Goal: Feedback & Contribution: Contribute content

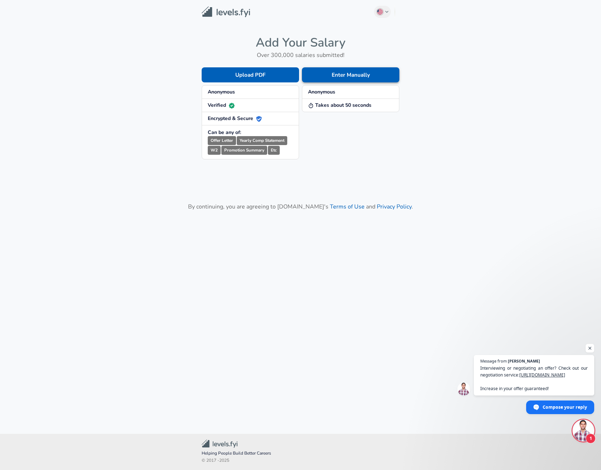
click at [368, 76] on button "Enter Manually" at bounding box center [350, 74] width 97 height 15
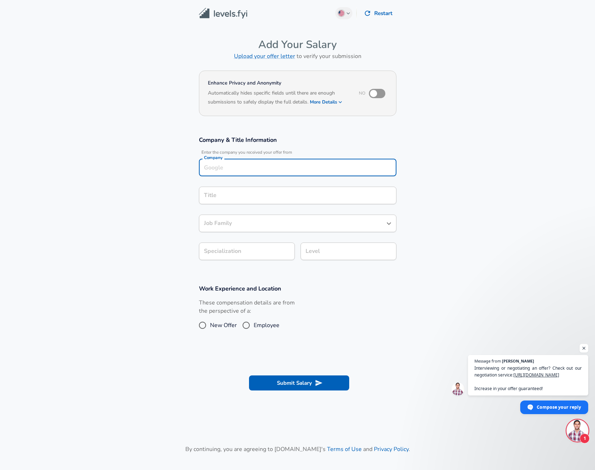
scroll to position [7, 0]
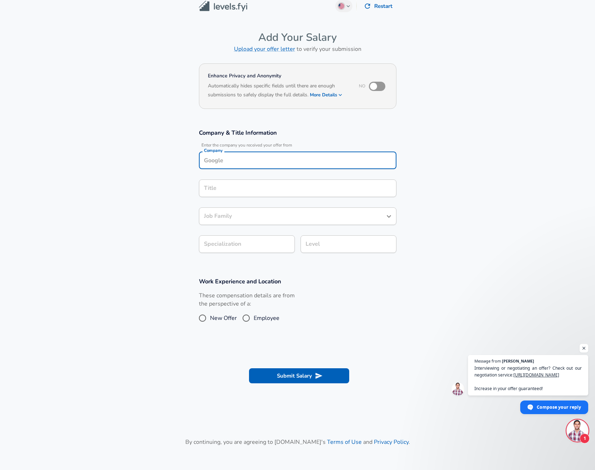
click at [306, 166] on div "Company" at bounding box center [298, 160] width 198 height 18
click at [325, 178] on li "[PERSON_NAME] [PERSON_NAME]" at bounding box center [298, 177] width 198 height 11
type input "[PERSON_NAME] [PERSON_NAME]"
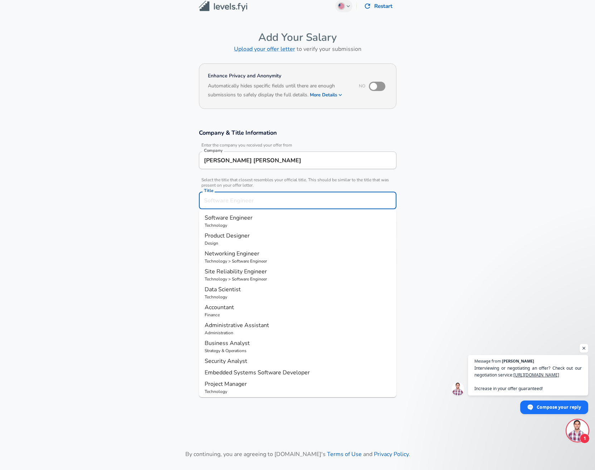
scroll to position [21, 0]
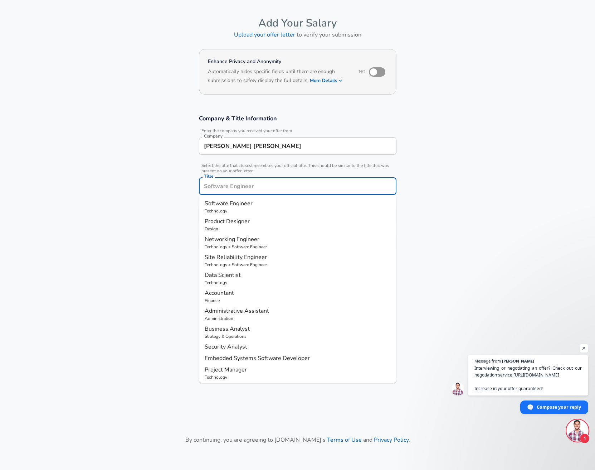
click at [280, 189] on input "Title" at bounding box center [297, 185] width 191 height 11
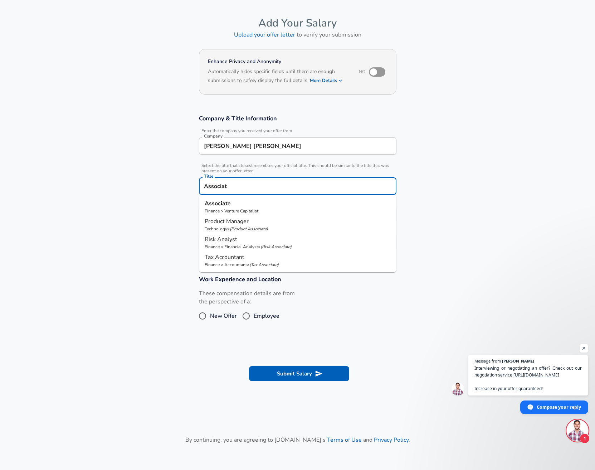
type input "Associate"
click at [297, 206] on p "Associate" at bounding box center [298, 203] width 186 height 9
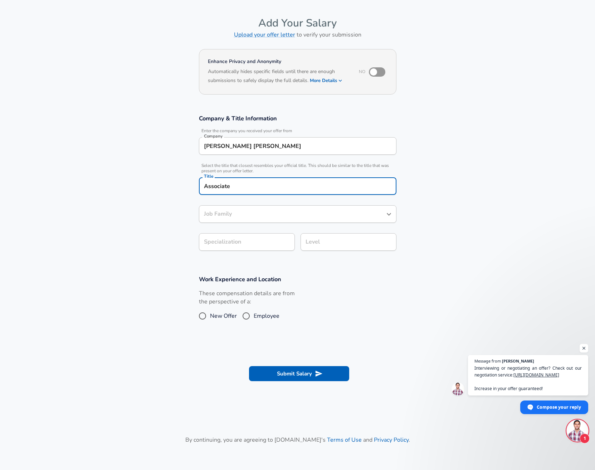
type input "Venture Capitalist"
type input "Associate"
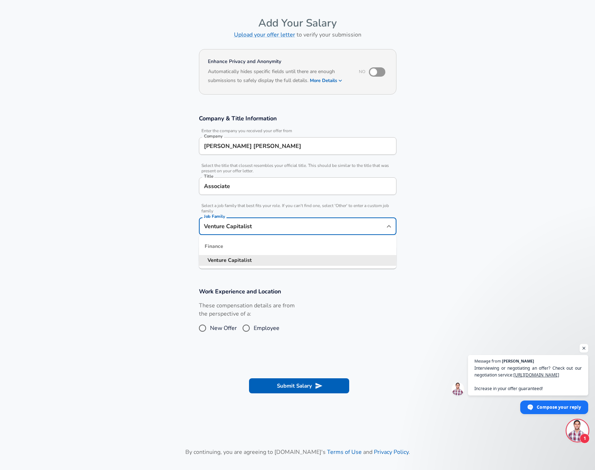
scroll to position [36, 0]
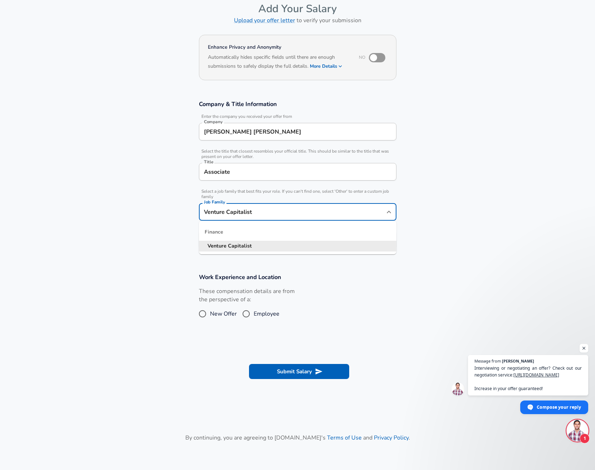
click at [333, 218] on div "Venture Capitalist Job Family" at bounding box center [298, 212] width 198 height 18
click at [393, 213] on icon "Close" at bounding box center [389, 212] width 9 height 9
click at [392, 213] on icon "Open" at bounding box center [389, 212] width 9 height 9
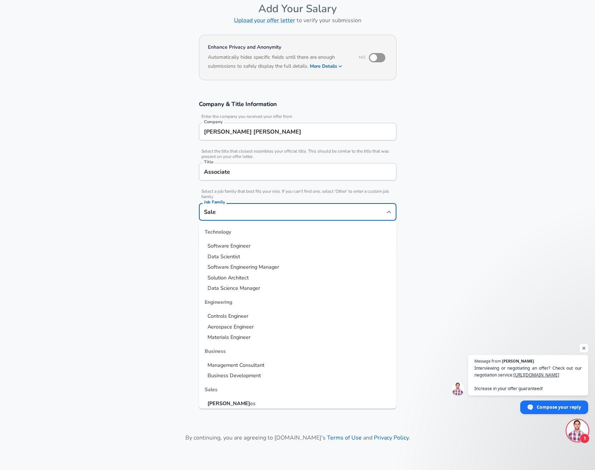
scroll to position [218, 0]
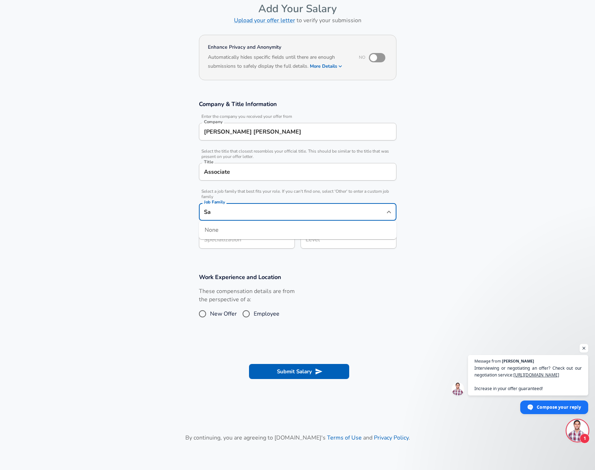
type input "S"
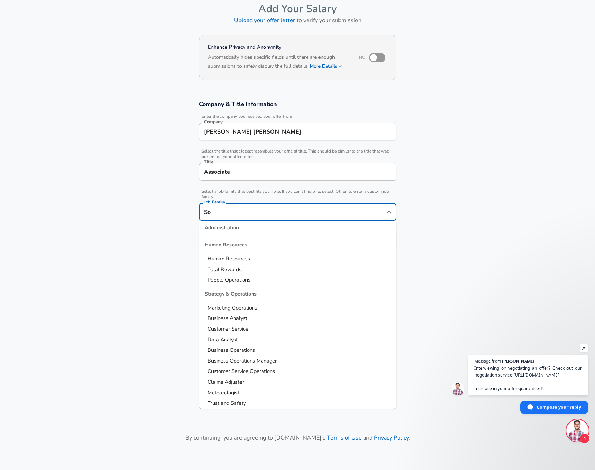
scroll to position [381, 0]
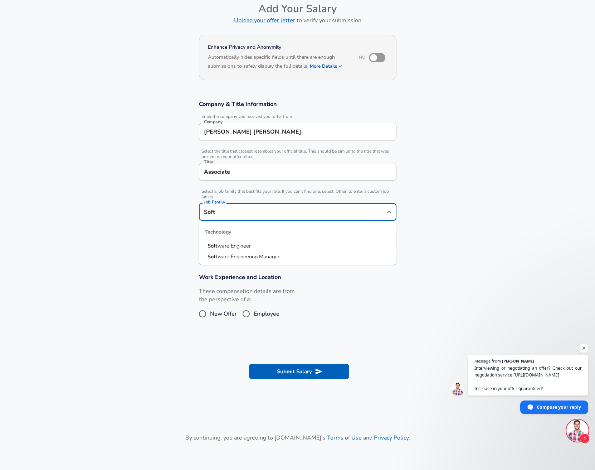
click at [274, 244] on li "Soft ware Engineer" at bounding box center [298, 246] width 198 height 11
type input "Software Engineer"
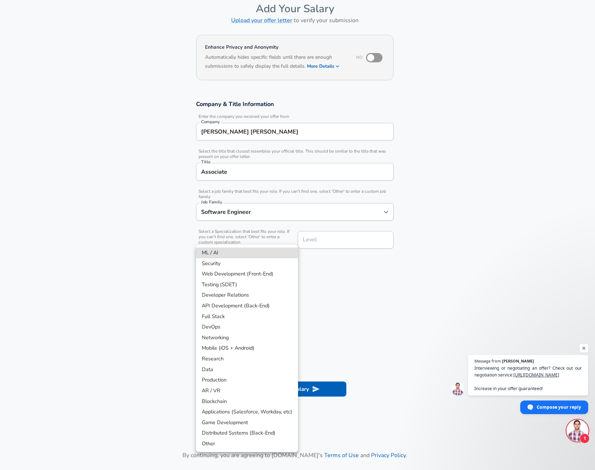
scroll to position [57, 0]
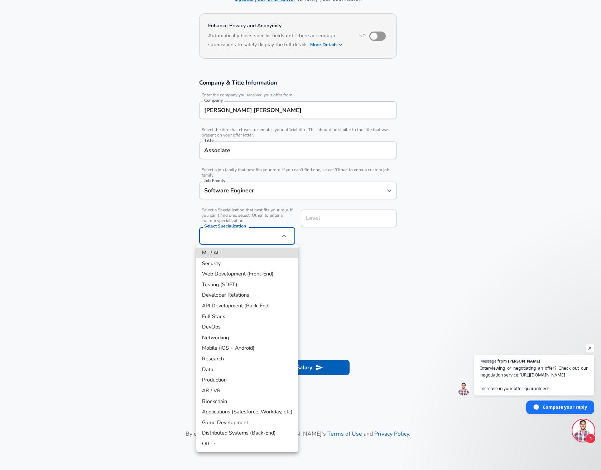
click at [272, 243] on body "English ([GEOGRAPHIC_DATA]) Change Restart Add Your Salary Upload your offer le…" at bounding box center [300, 178] width 601 height 470
click at [257, 432] on li "Distributed Systems (Back-End)" at bounding box center [247, 432] width 102 height 11
type input "Distributed Systems (Back-End)"
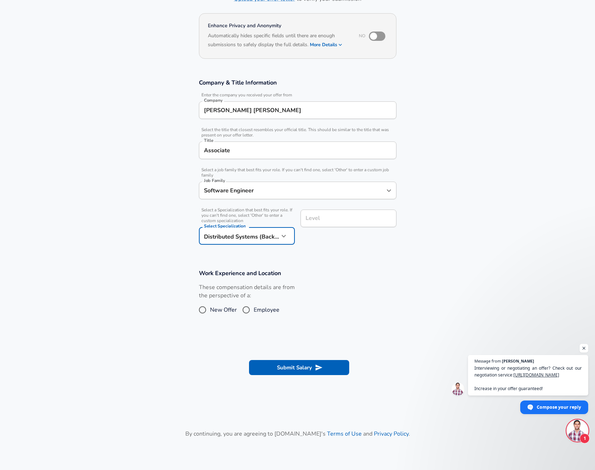
click at [339, 218] on input "Level" at bounding box center [348, 218] width 89 height 11
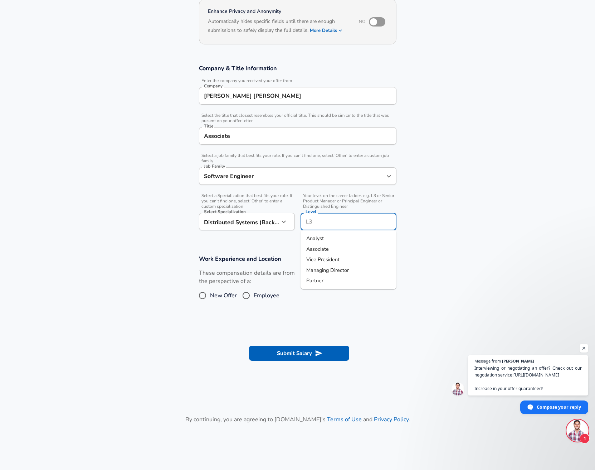
click at [343, 246] on li "Associate" at bounding box center [349, 249] width 96 height 11
type input "Associate"
click at [247, 297] on input "Employee" at bounding box center [246, 295] width 15 height 11
radio input "true"
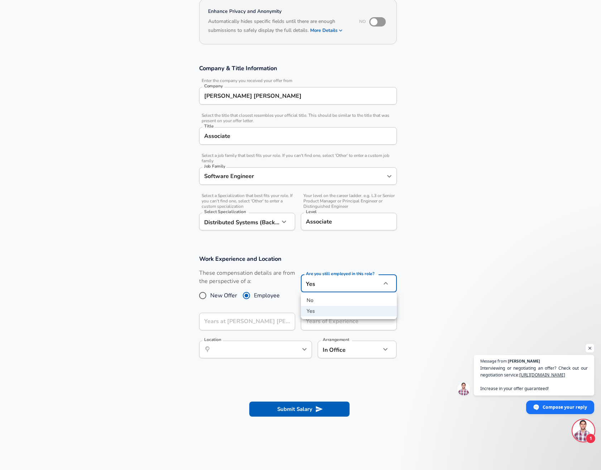
click at [372, 285] on body "English ([GEOGRAPHIC_DATA]) Change Restart Add Your Salary Upload your offer le…" at bounding box center [300, 163] width 601 height 470
click at [360, 296] on li "No" at bounding box center [349, 300] width 96 height 11
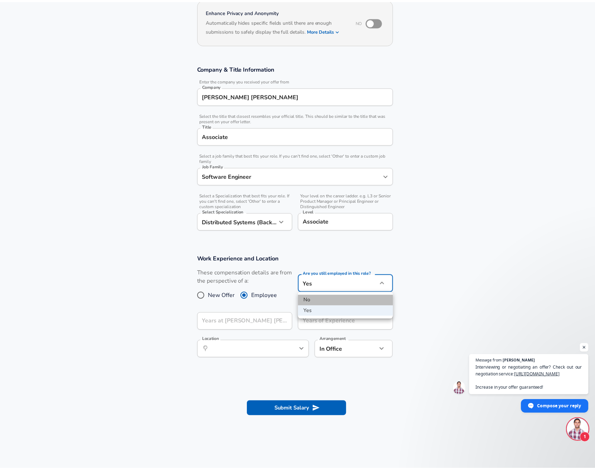
type input "no"
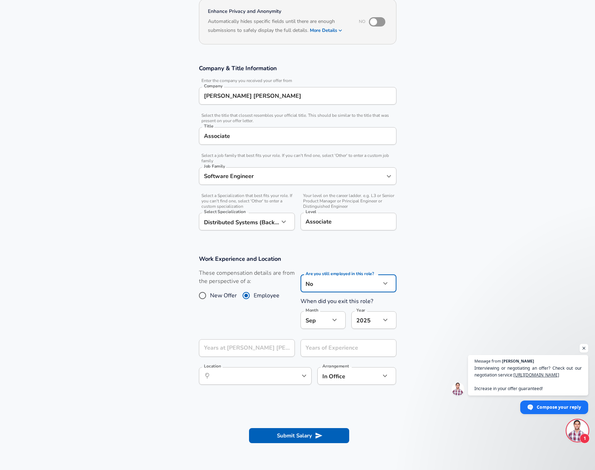
click at [387, 321] on icon "button" at bounding box center [385, 319] width 9 height 9
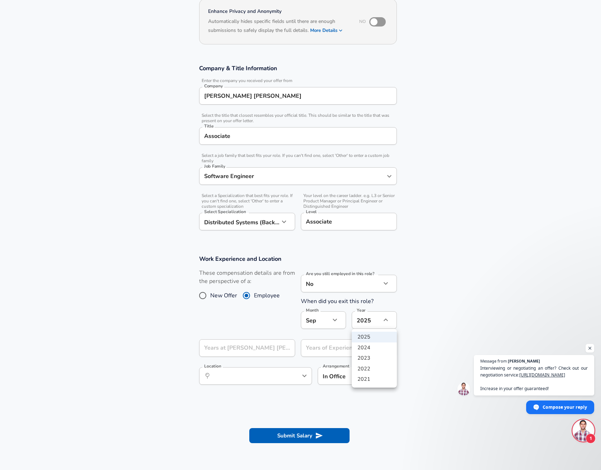
click at [339, 323] on div at bounding box center [300, 235] width 601 height 470
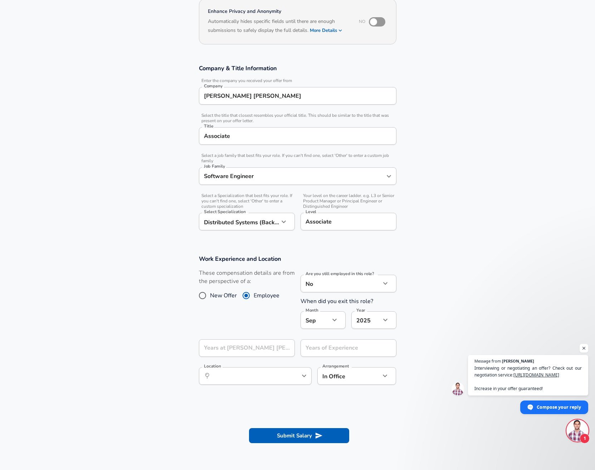
click at [335, 322] on div "2025 2024 2023 2022 2021" at bounding box center [297, 235] width 595 height 470
click at [335, 322] on icon "button" at bounding box center [334, 319] width 9 height 9
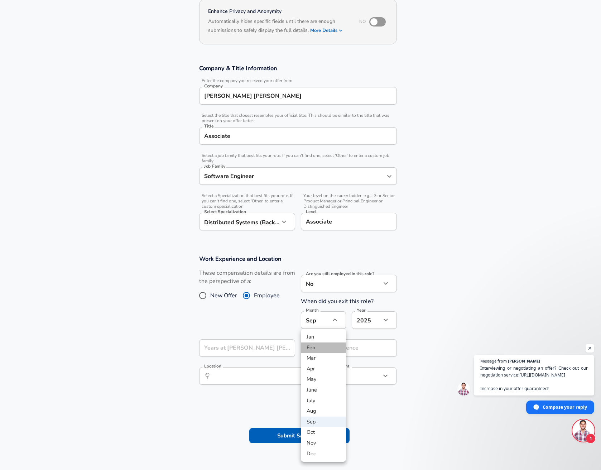
click at [322, 347] on li "Feb" at bounding box center [323, 347] width 45 height 11
type input "2"
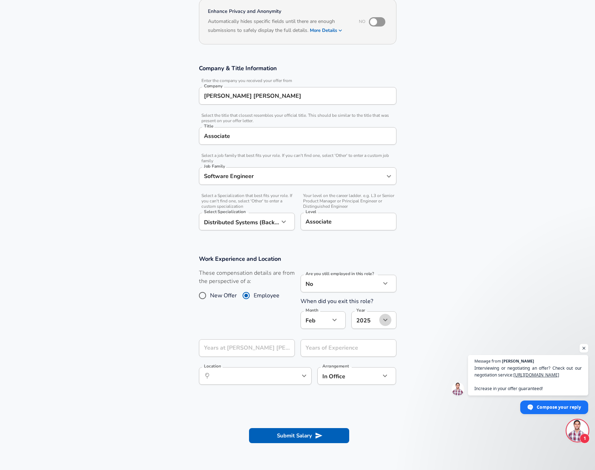
click at [389, 318] on button "button" at bounding box center [385, 320] width 12 height 12
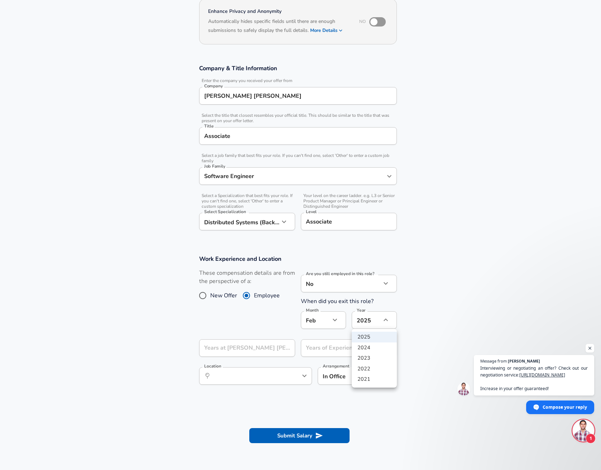
click at [375, 357] on li "2023" at bounding box center [374, 358] width 45 height 11
type input "2023"
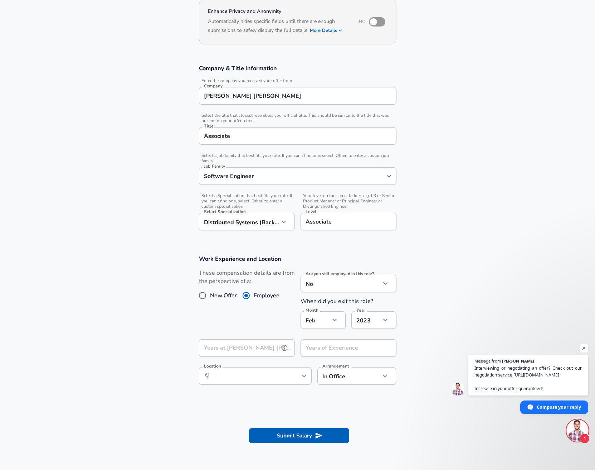
click at [261, 352] on input "Years at [PERSON_NAME] [PERSON_NAME]" at bounding box center [239, 348] width 80 height 18
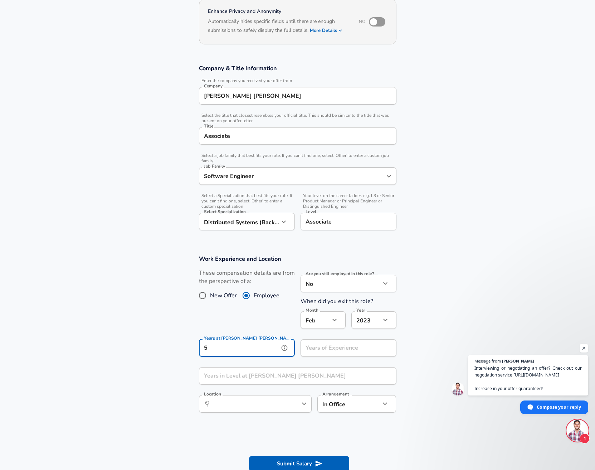
type input "5"
click at [114, 387] on section "Work Experience and Location These compensation details are from the perspectiv…" at bounding box center [297, 337] width 595 height 182
click at [318, 379] on input "Years in Level at [PERSON_NAME] [PERSON_NAME]" at bounding box center [290, 376] width 182 height 18
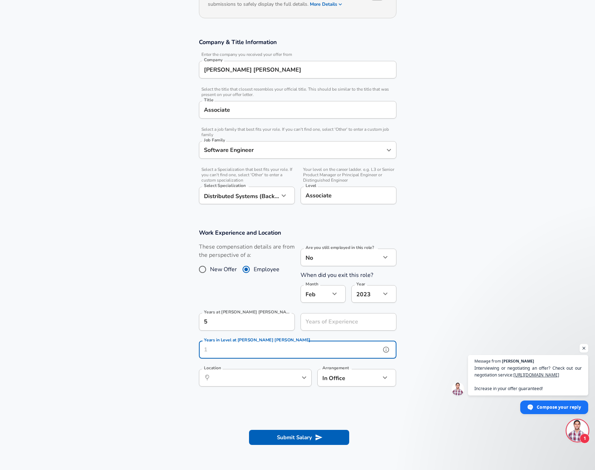
scroll to position [100, 0]
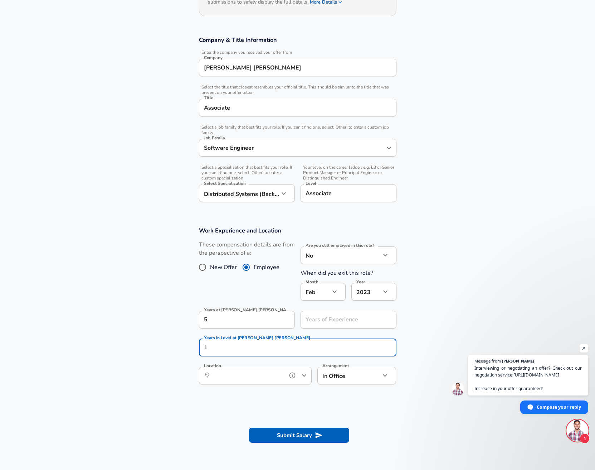
click at [264, 376] on div "​ Location" at bounding box center [255, 376] width 113 height 18
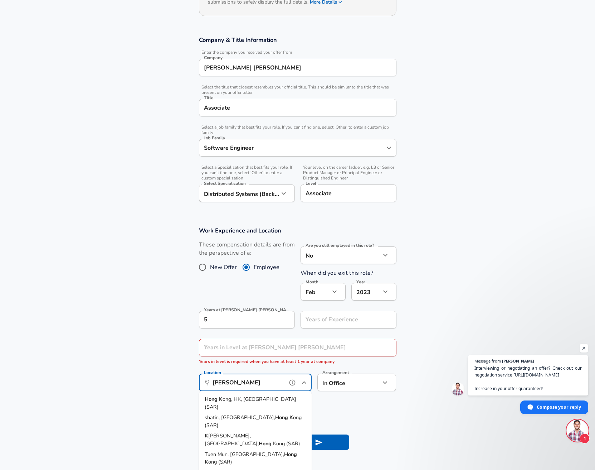
click at [268, 398] on span "ong, HK, [GEOGRAPHIC_DATA] (SAR)" at bounding box center [251, 402] width 92 height 15
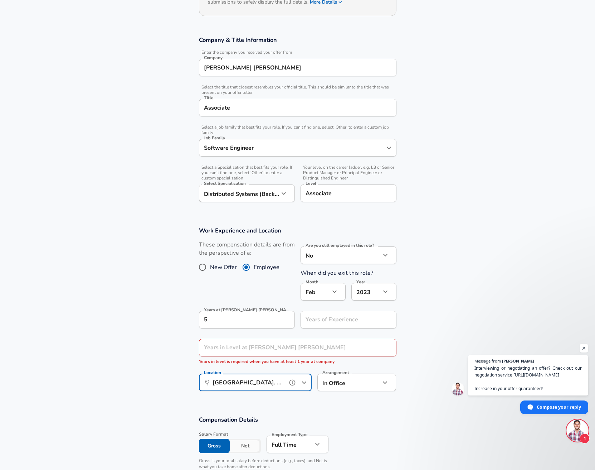
type input "[GEOGRAPHIC_DATA], [GEOGRAPHIC_DATA], [GEOGRAPHIC_DATA] (SAR)"
click at [253, 347] on div "Years in Level at [PERSON_NAME] [PERSON_NAME] Years in Level at [PERSON_NAME] […" at bounding box center [298, 352] width 198 height 26
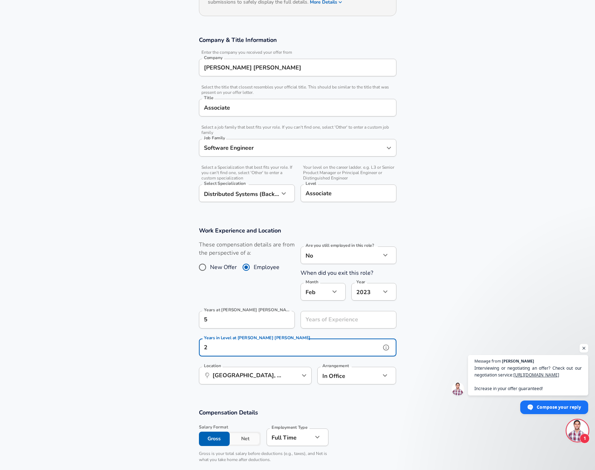
type input "2"
click at [163, 375] on section "Work Experience and Location These compensation details are from the perspectiv…" at bounding box center [297, 309] width 595 height 182
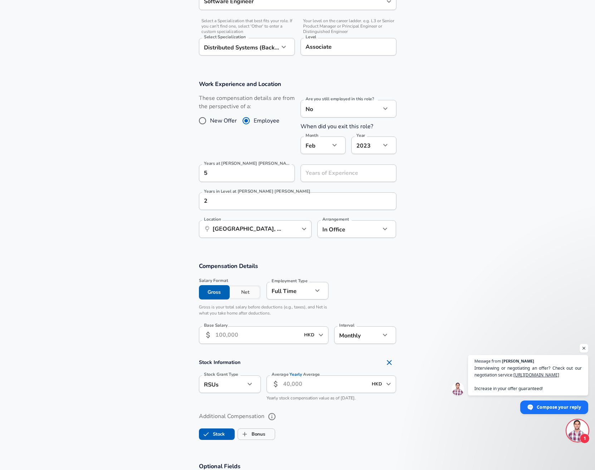
scroll to position [250, 0]
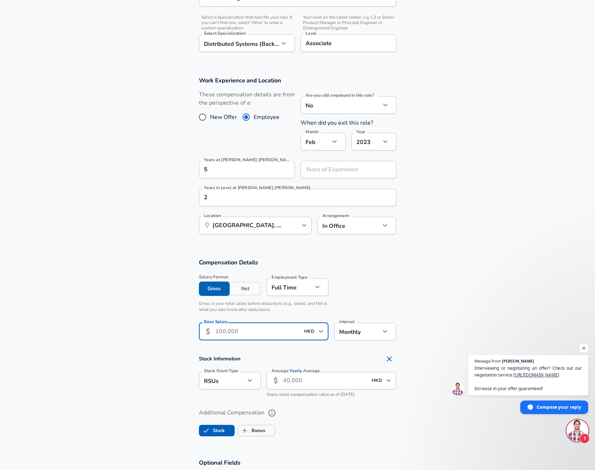
click at [275, 331] on input "Base Salary" at bounding box center [257, 332] width 85 height 18
type input "100,000"
click at [149, 354] on section "Stock Information Stock Grant Type RSUs stock Stock Grant Type Average Yearly A…" at bounding box center [297, 376] width 595 height 49
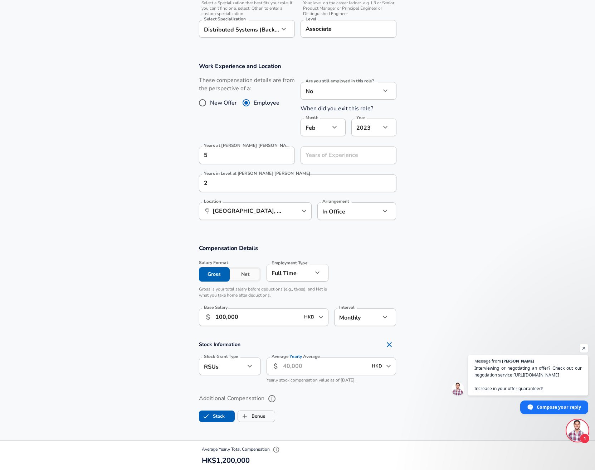
scroll to position [267, 0]
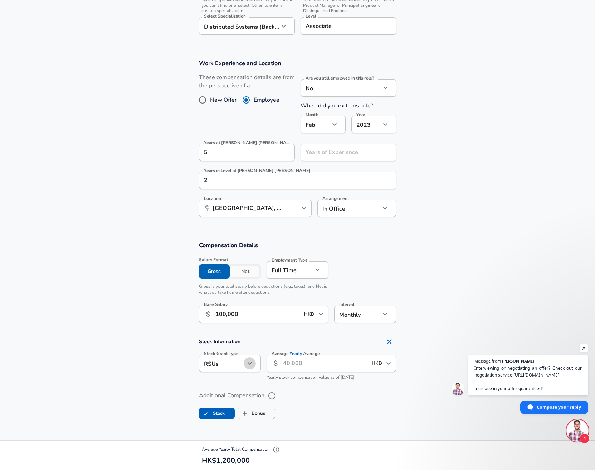
click at [244, 360] on button "button" at bounding box center [250, 363] width 12 height 12
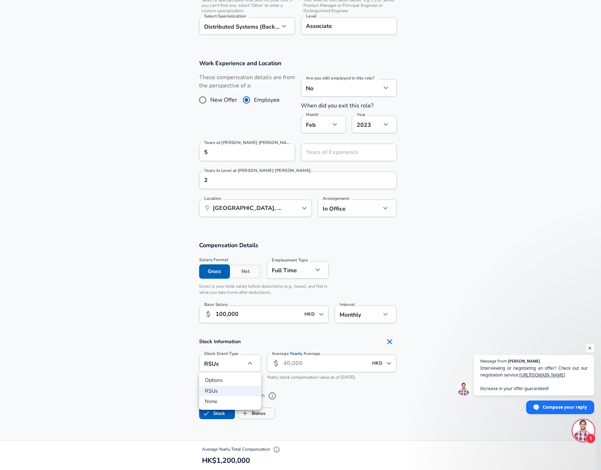
click at [223, 397] on li "None" at bounding box center [230, 401] width 62 height 11
type input "none"
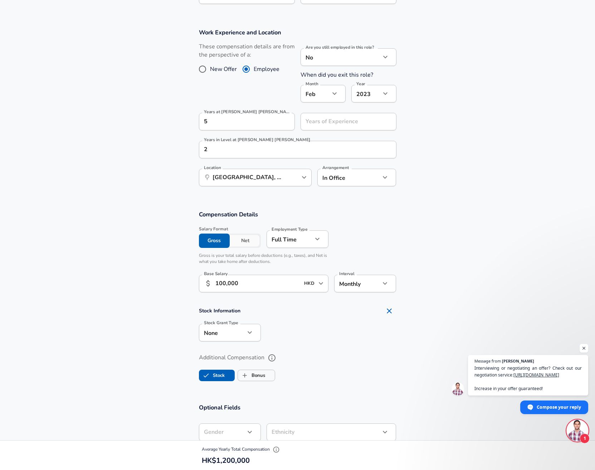
scroll to position [299, 0]
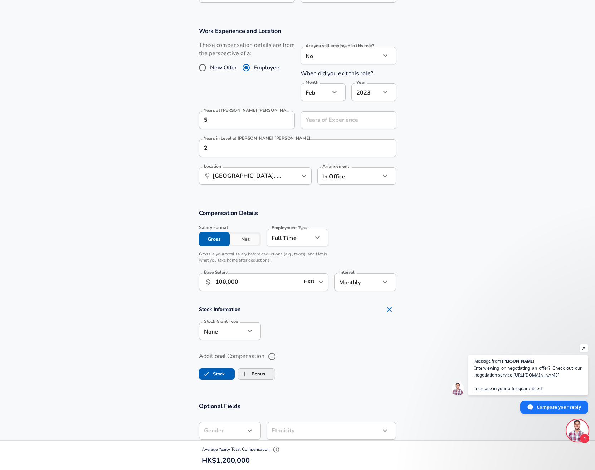
click at [261, 377] on label "Bonus" at bounding box center [251, 374] width 27 height 14
checkbox input "true"
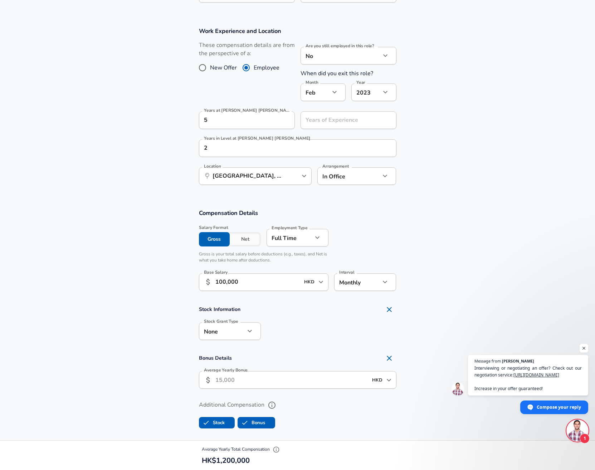
click at [255, 381] on input "Average Yearly Bonus" at bounding box center [291, 380] width 152 height 18
type input "500,000"
click at [152, 386] on section "Bonus Details Average Yearly Bonus ​ 500,000 HKD ​ Average Yearly Bonus" at bounding box center [297, 372] width 595 height 42
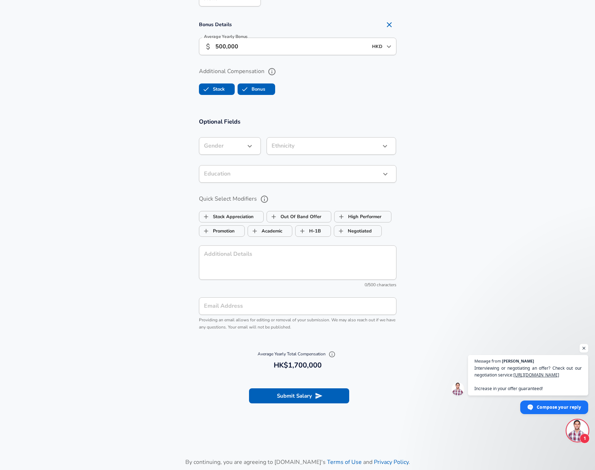
scroll to position [634, 0]
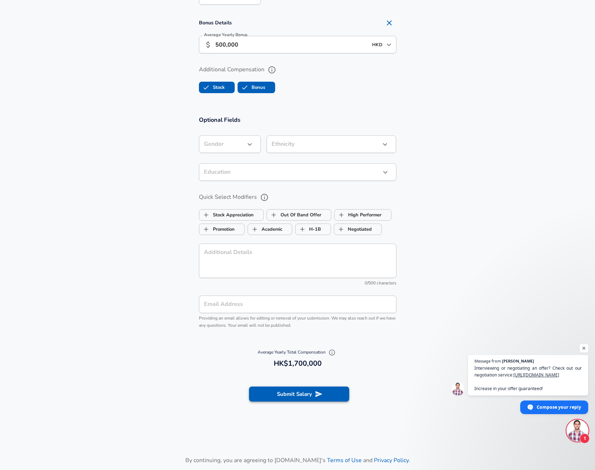
click at [306, 396] on button "Submit Salary" at bounding box center [299, 393] width 100 height 15
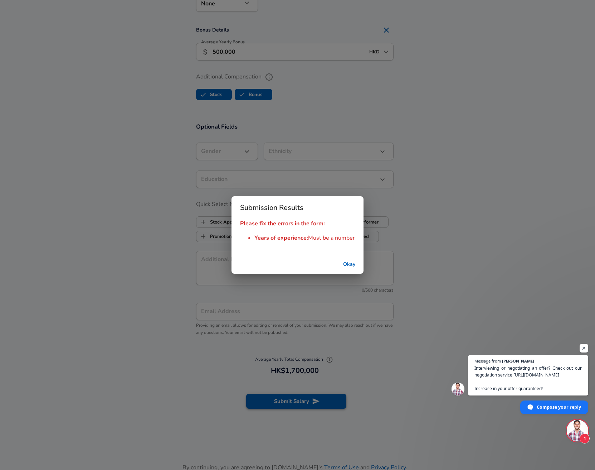
scroll to position [641, 0]
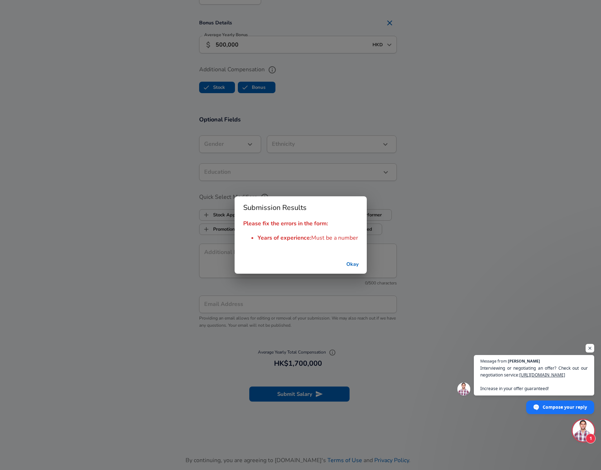
click at [357, 262] on button "Okay" at bounding box center [352, 264] width 23 height 13
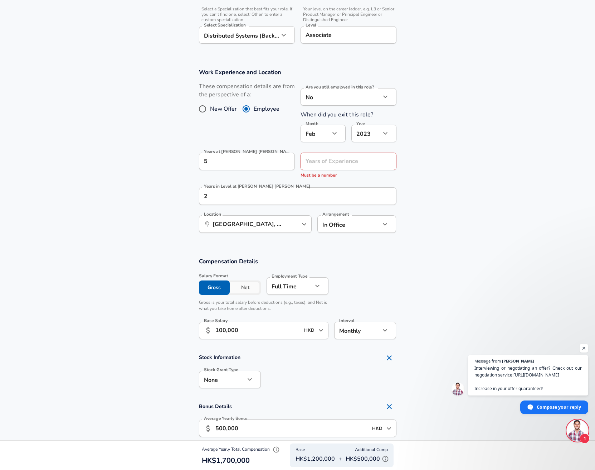
scroll to position [217, 0]
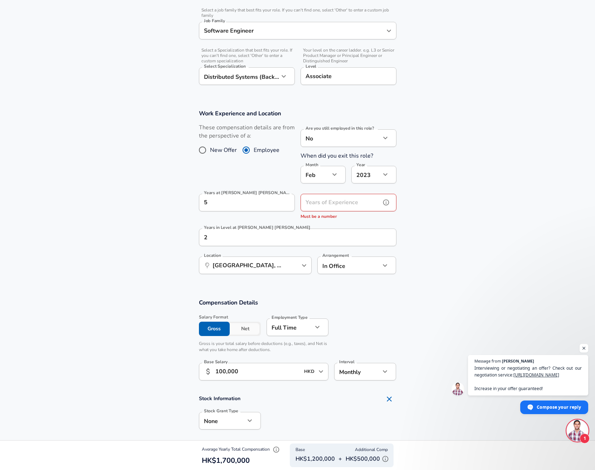
click at [353, 203] on input "Years of Experience" at bounding box center [341, 203] width 80 height 18
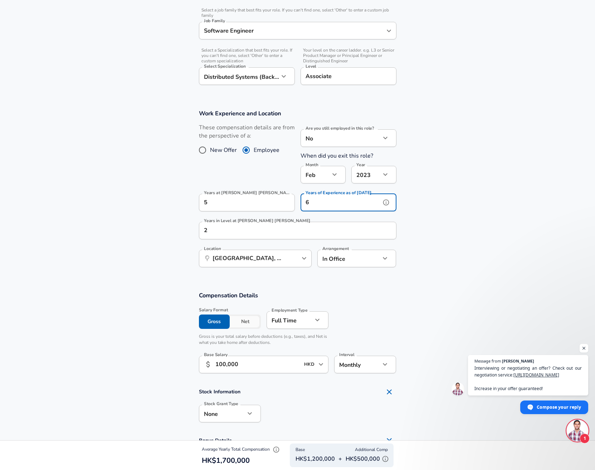
type input "6"
click at [477, 251] on section "Work Experience and Location These compensation details are from the perspectiv…" at bounding box center [297, 192] width 595 height 182
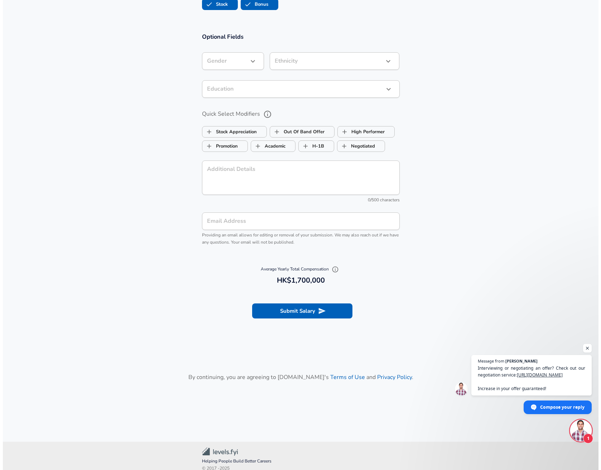
scroll to position [725, 0]
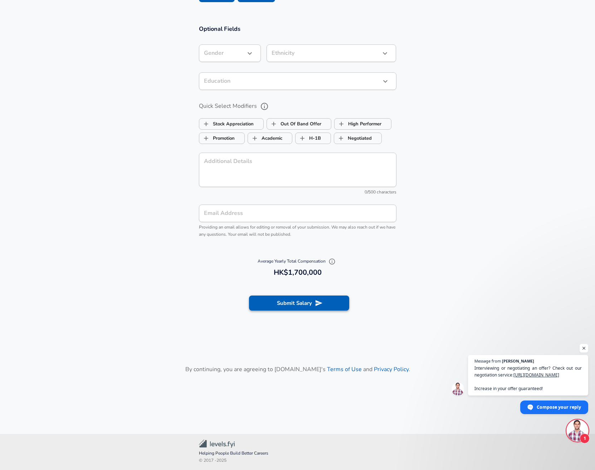
click at [318, 299] on icon "submit" at bounding box center [319, 303] width 8 height 8
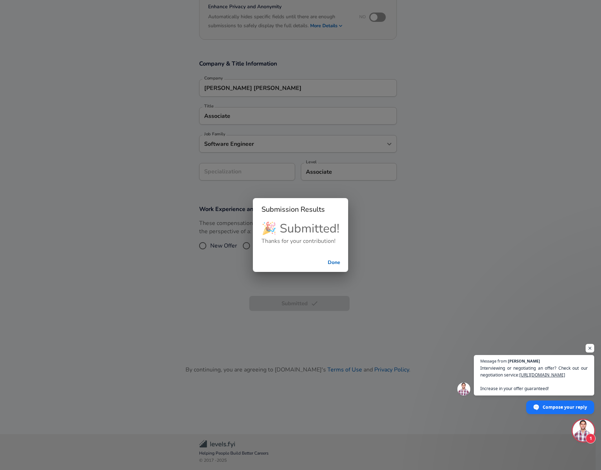
scroll to position [76, 0]
